Goal: Information Seeking & Learning: Learn about a topic

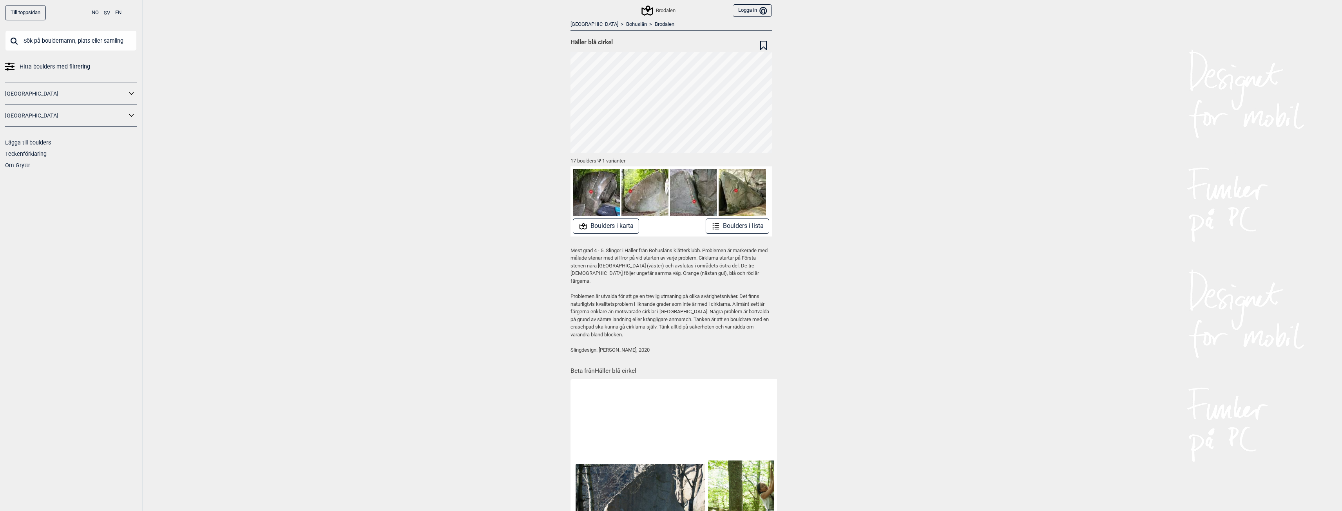
click at [893, 326] on div "Till toppsidan NO SV EN Hitta boulders med filtrering [GEOGRAPHIC_DATA] [GEOGRA…" at bounding box center [671, 255] width 1342 height 511
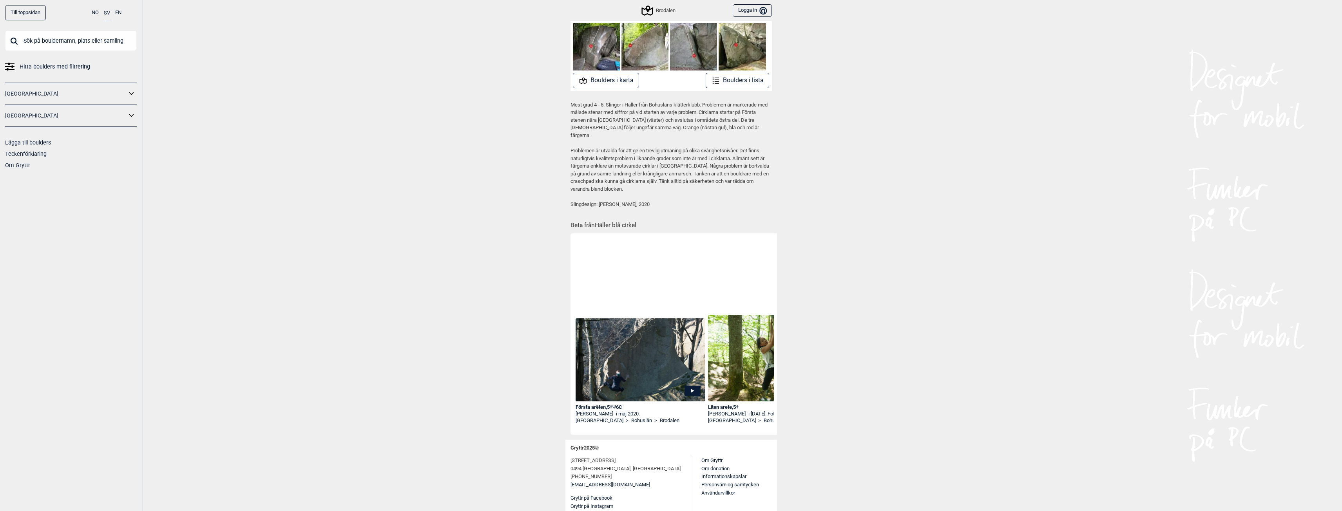
click at [496, 365] on html "Donera en slant till Gryttr Donera 100 NOK Donera 200 NOK Donera 600 NOK När tj…" at bounding box center [671, 109] width 1342 height 511
click at [419, 335] on div "Till toppsidan NO SV EN Hitta boulders med filtrering [GEOGRAPHIC_DATA] [GEOGRA…" at bounding box center [671, 109] width 1342 height 511
click at [401, 365] on html "Donera en slant till Gryttr Donera 100 NOK Donera 200 NOK Donera 600 NOK När tj…" at bounding box center [671, 109] width 1342 height 511
click at [646, 244] on div "Första arêten , 5+ Ψ 6C [PERSON_NAME] - i [DATE]. [GEOGRAPHIC_DATA] > [GEOGRAPH…" at bounding box center [641, 335] width 132 height 199
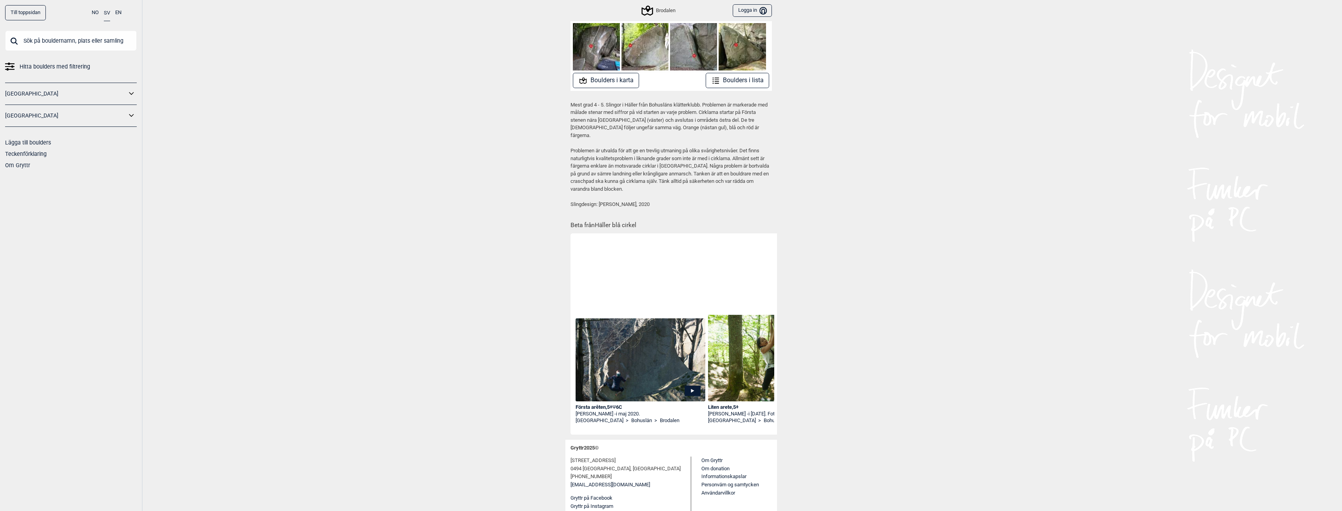
click at [678, 201] on p "Slingdesign: [PERSON_NAME], 2020" at bounding box center [670, 205] width 201 height 8
click at [627, 201] on p "Slingdesign: [PERSON_NAME], 2020" at bounding box center [670, 205] width 201 height 8
click at [1022, 365] on html "Donera en slant till Gryttr Donera 100 NOK Donera 200 NOK Donera 600 NOK När tj…" at bounding box center [671, 109] width 1342 height 511
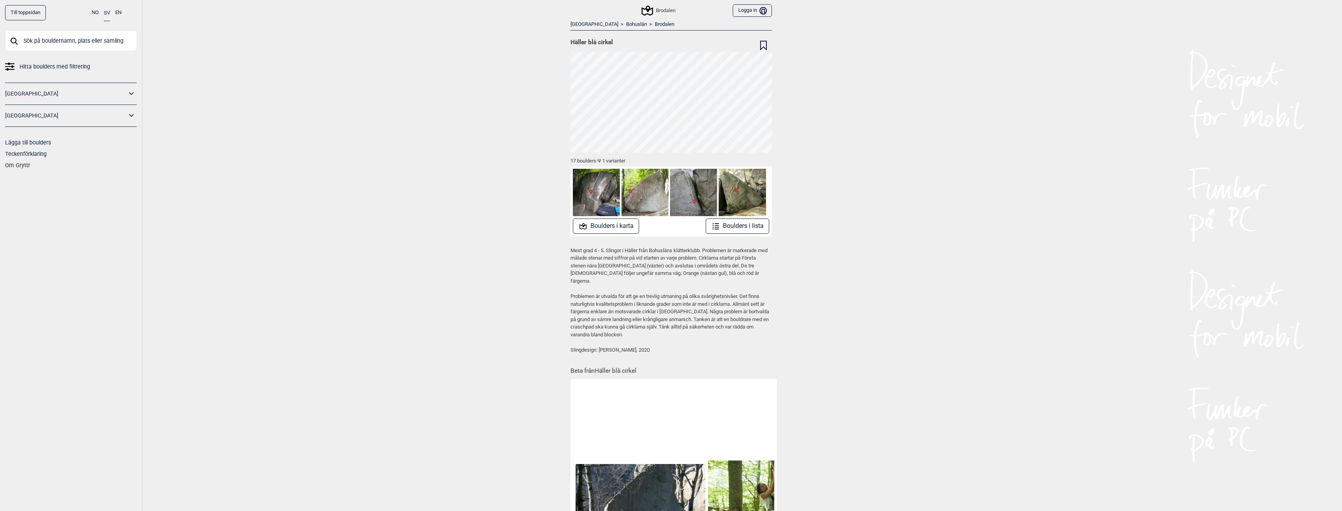
click at [845, 133] on div "Till toppsidan NO SV EN Hitta boulders med filtrering [GEOGRAPHIC_DATA] [GEOGRA…" at bounding box center [671, 255] width 1342 height 511
click at [881, 153] on div "Till toppsidan NO SV EN Hitta boulders med filtrering [GEOGRAPHIC_DATA] [GEOGRA…" at bounding box center [671, 255] width 1342 height 511
click at [738, 226] on button "Boulders i lista" at bounding box center [737, 226] width 64 height 15
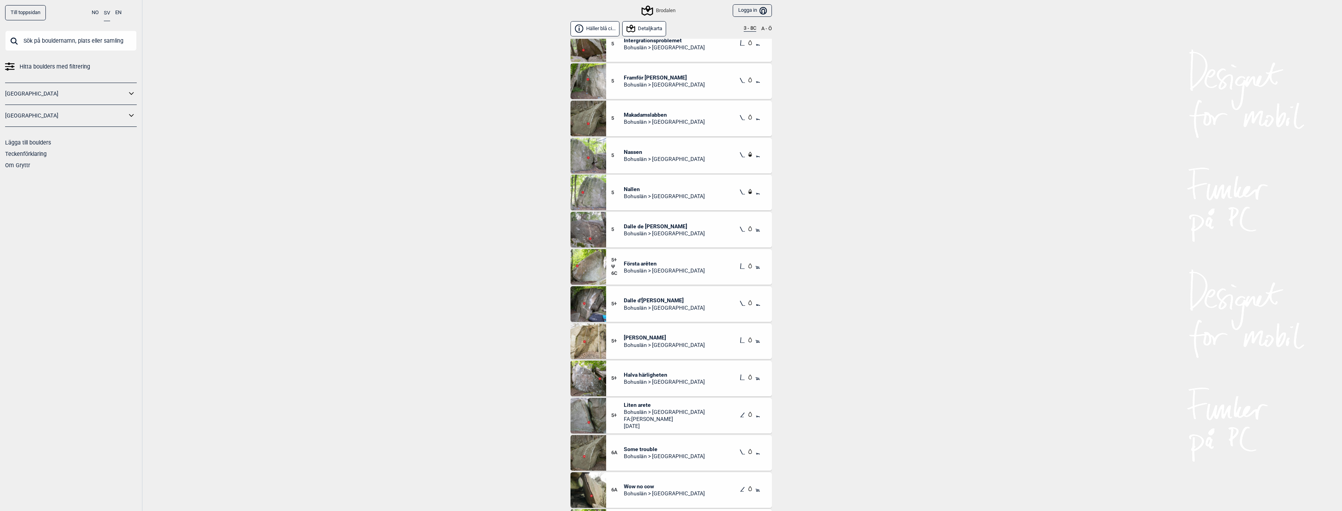
scroll to position [183, 0]
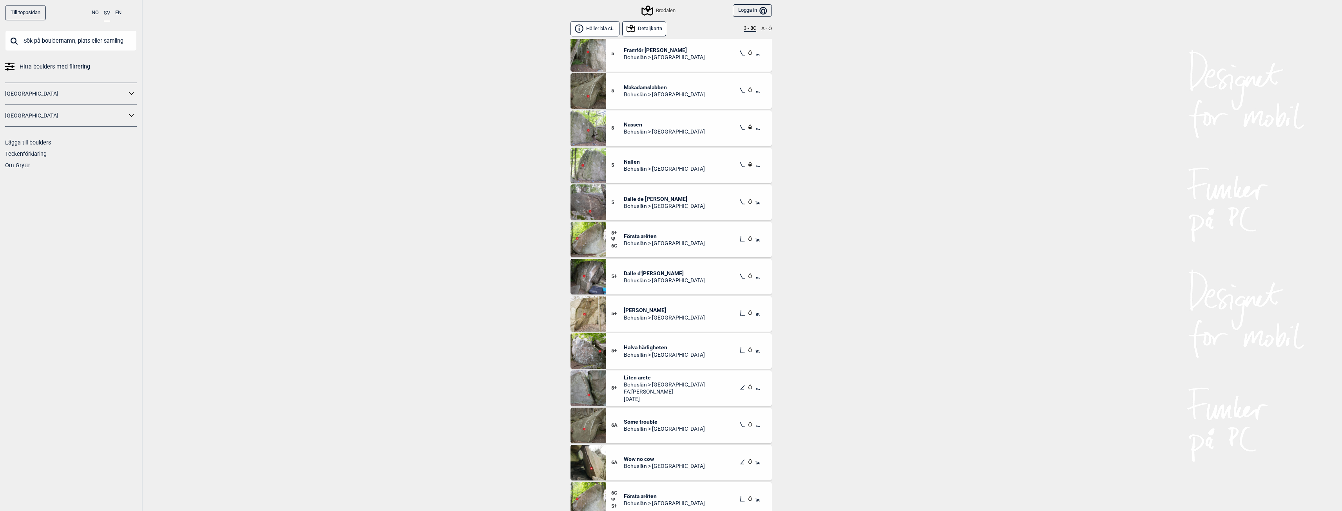
drag, startPoint x: 565, startPoint y: 260, endPoint x: 491, endPoint y: 262, distance: 73.7
click at [491, 262] on div "Till toppsidan NO SV EN Hitta boulders med filtrering [GEOGRAPHIC_DATA] [GEOGRA…" at bounding box center [671, 255] width 1342 height 511
click at [441, 241] on div "Till toppsidan NO SV EN Hitta boulders med filtrering [GEOGRAPHIC_DATA] [GEOGRA…" at bounding box center [671, 255] width 1342 height 511
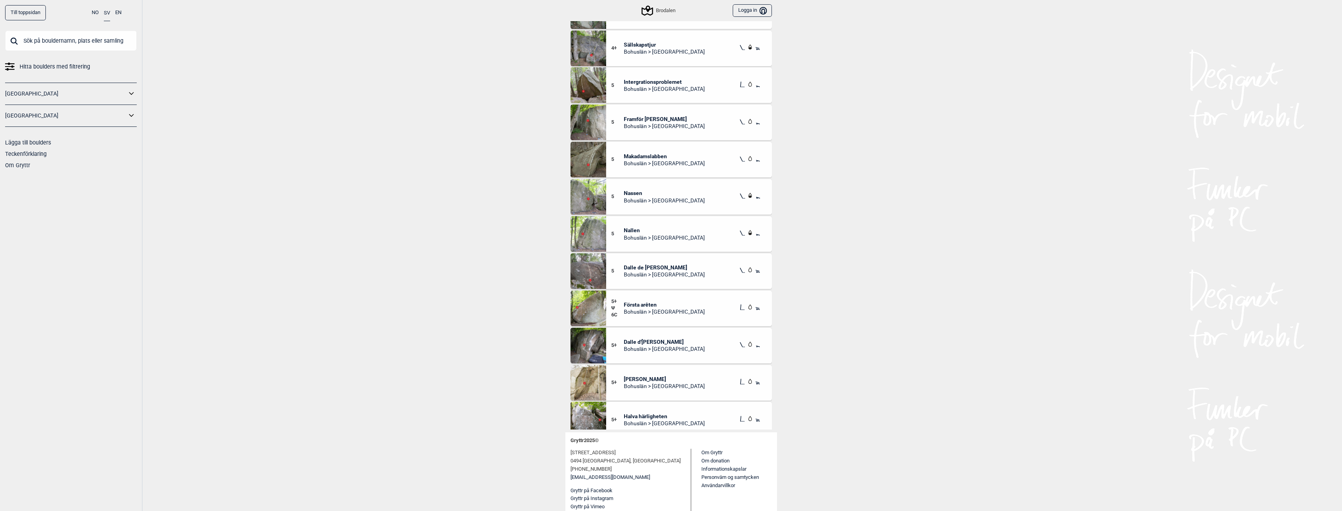
scroll to position [0, 0]
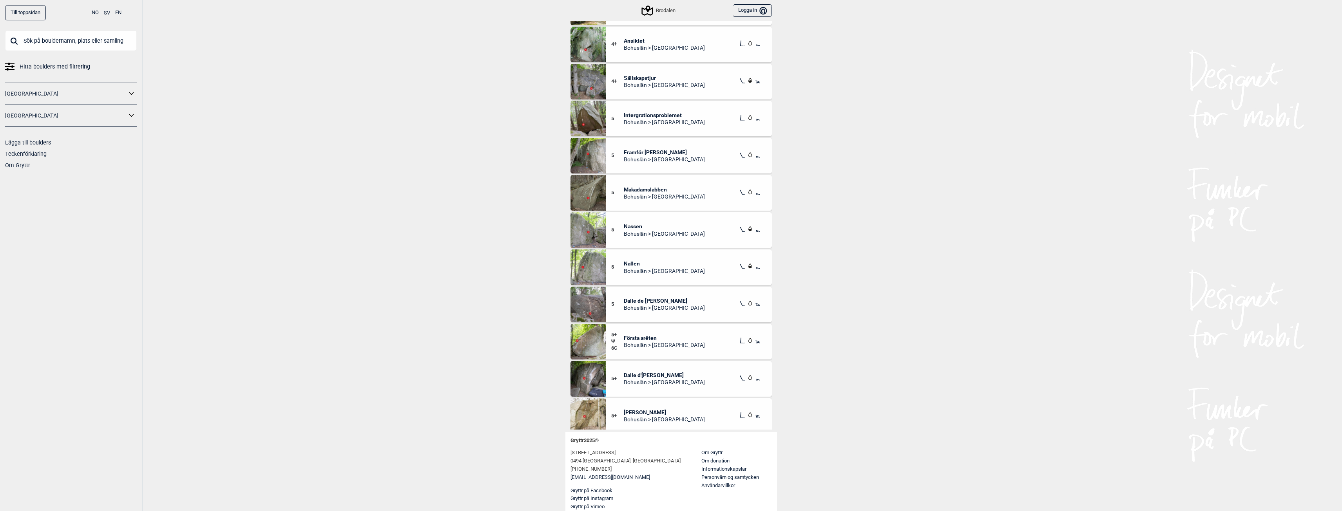
click at [630, 190] on span "Makadamslabben" at bounding box center [664, 189] width 81 height 7
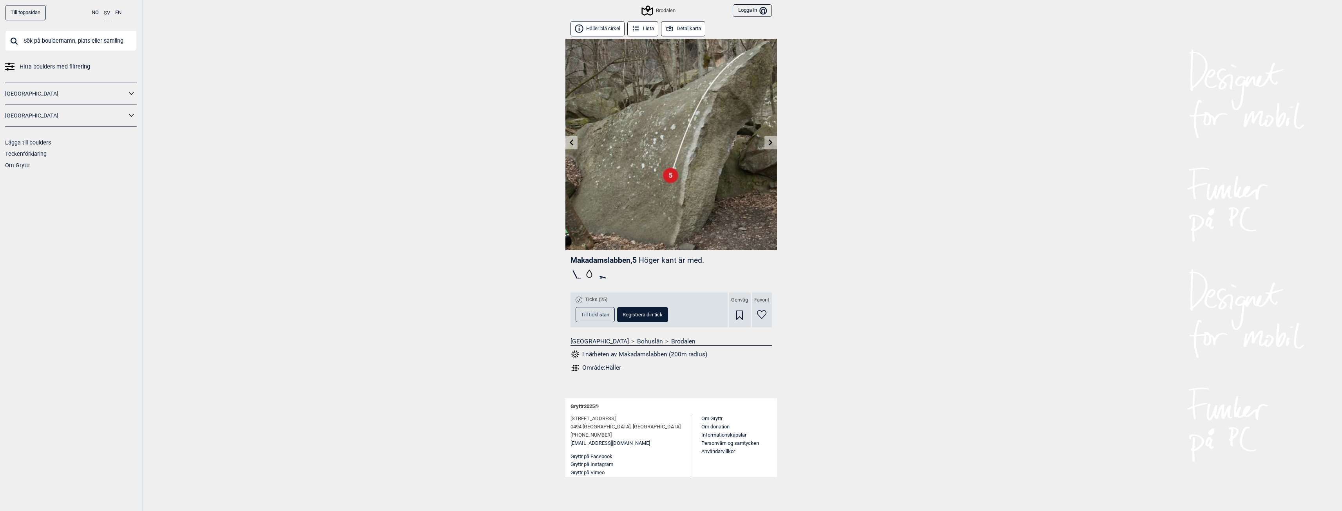
click at [591, 315] on span "Till ticklistan" at bounding box center [595, 314] width 28 height 5
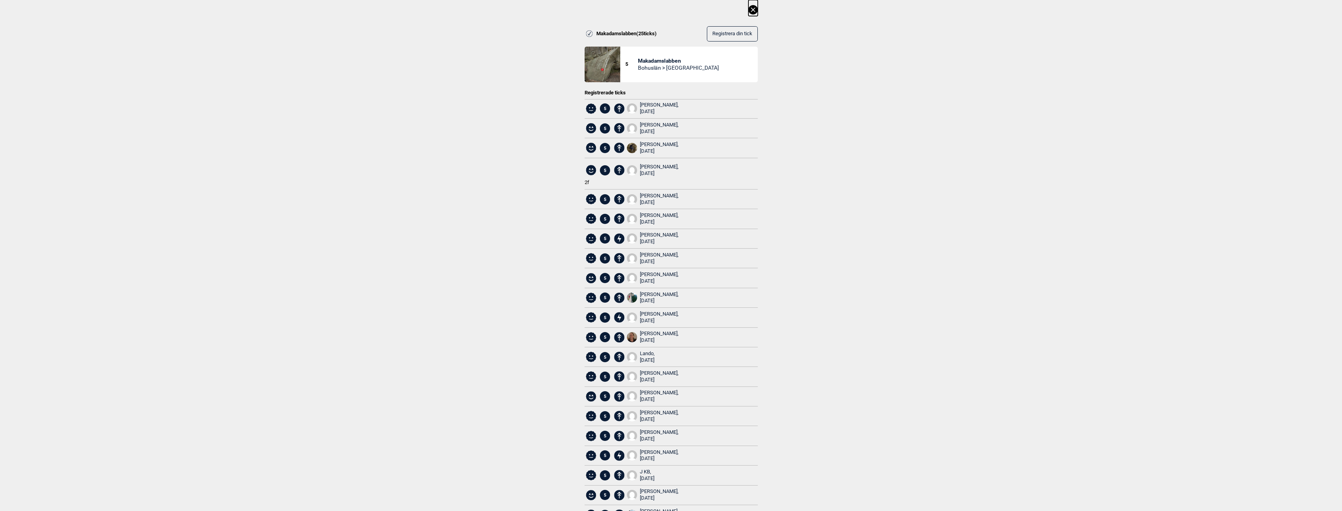
click at [751, 12] on icon at bounding box center [752, 9] width 9 height 9
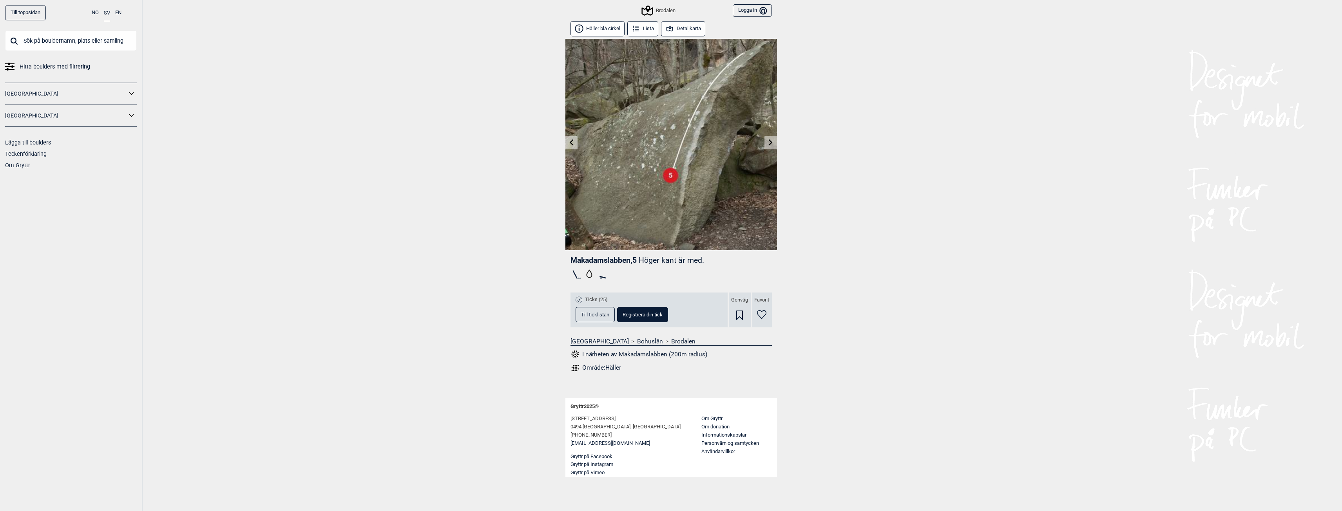
click at [645, 169] on img at bounding box center [671, 145] width 212 height 212
click at [769, 145] on icon at bounding box center [771, 142] width 4 height 6
click at [687, 33] on button "Detaljkarta" at bounding box center [683, 28] width 45 height 15
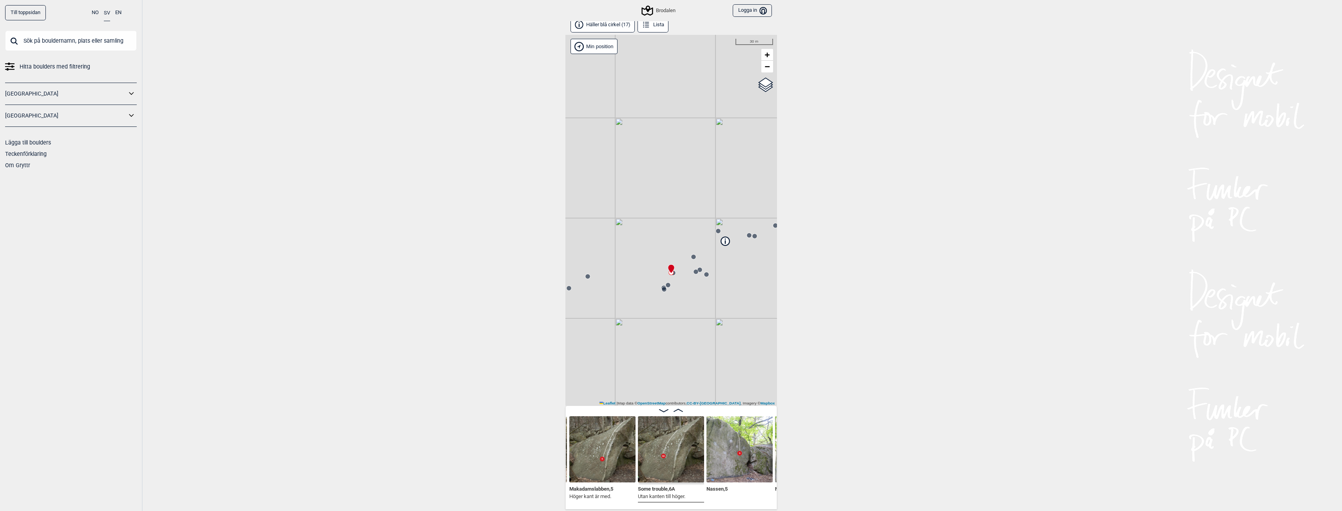
scroll to position [4, 0]
click at [342, 505] on div "Till toppsidan NO SV EN Hitta boulders med filtrering [GEOGRAPHIC_DATA] [GEOGRA…" at bounding box center [671, 251] width 1342 height 511
